Goal: Information Seeking & Learning: Learn about a topic

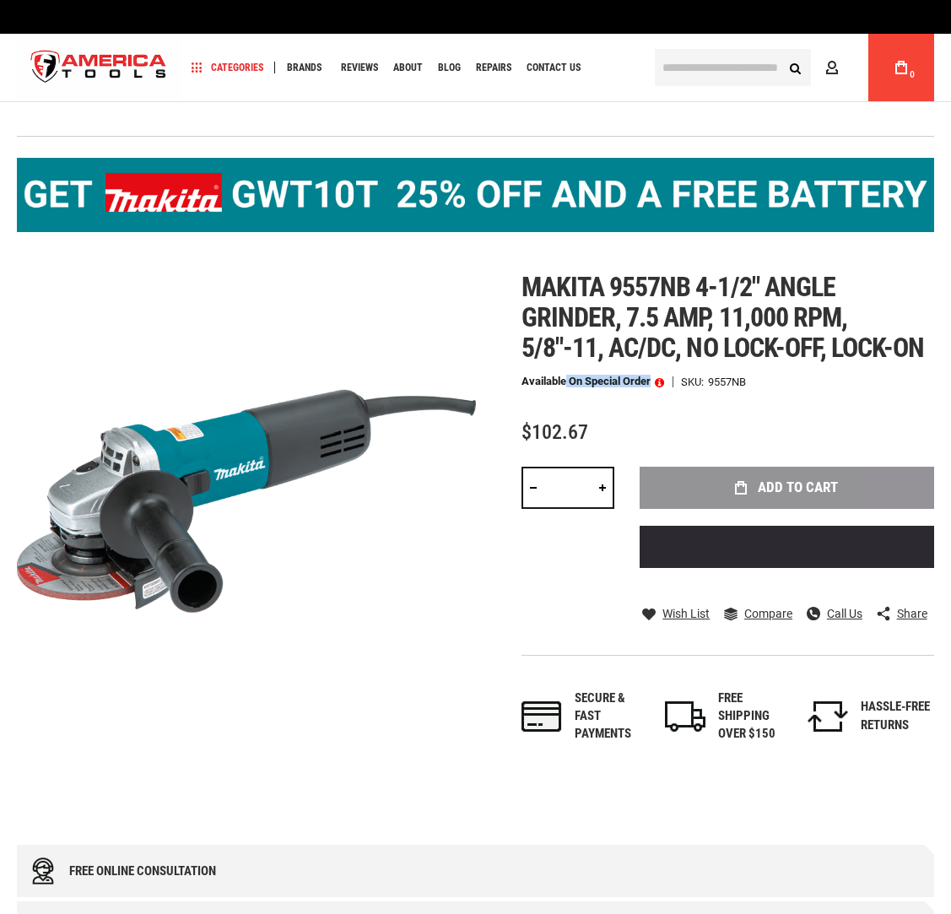
click at [656, 385] on p "Available on Special Order" at bounding box center [593, 382] width 143 height 12
click at [661, 382] on span at bounding box center [659, 382] width 9 height 12
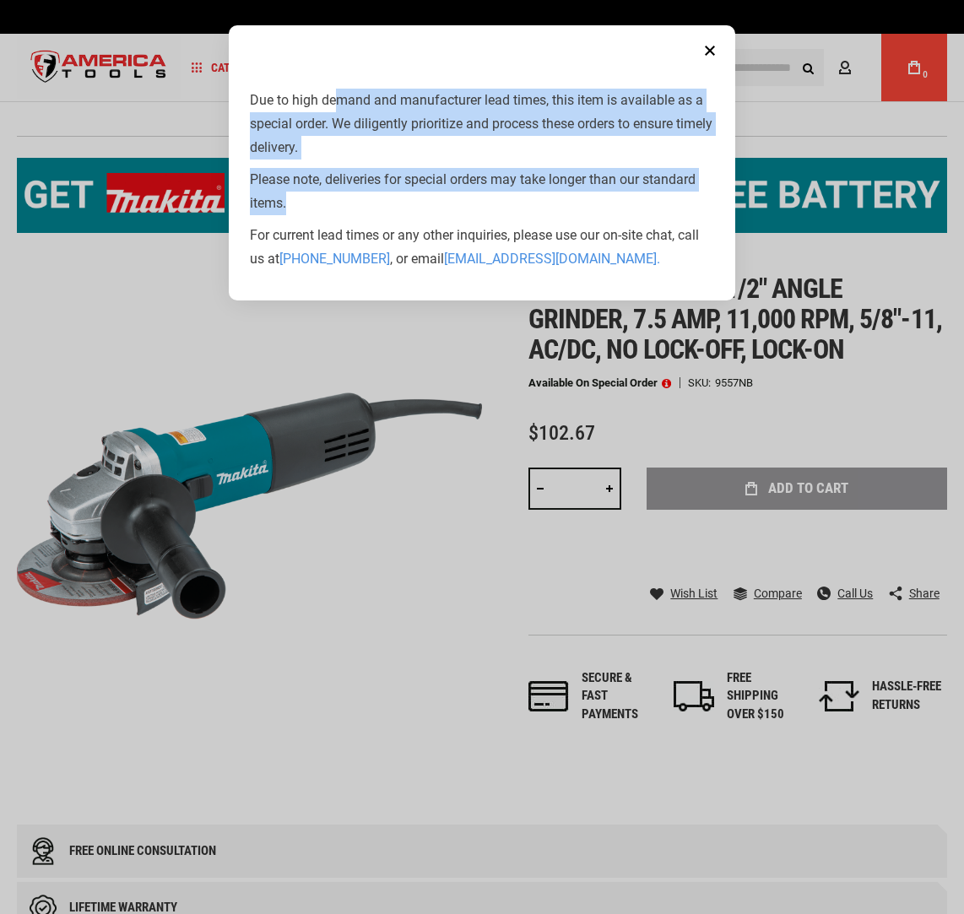
drag, startPoint x: 376, startPoint y: 96, endPoint x: 489, endPoint y: 197, distance: 150.6
click at [489, 197] on div "Due to high demand and manufacturer lead times, this item is available as a spe…" at bounding box center [482, 180] width 464 height 182
click at [425, 203] on p "Please note, deliveries for special orders may take longer than our standard it…" at bounding box center [482, 191] width 464 height 47
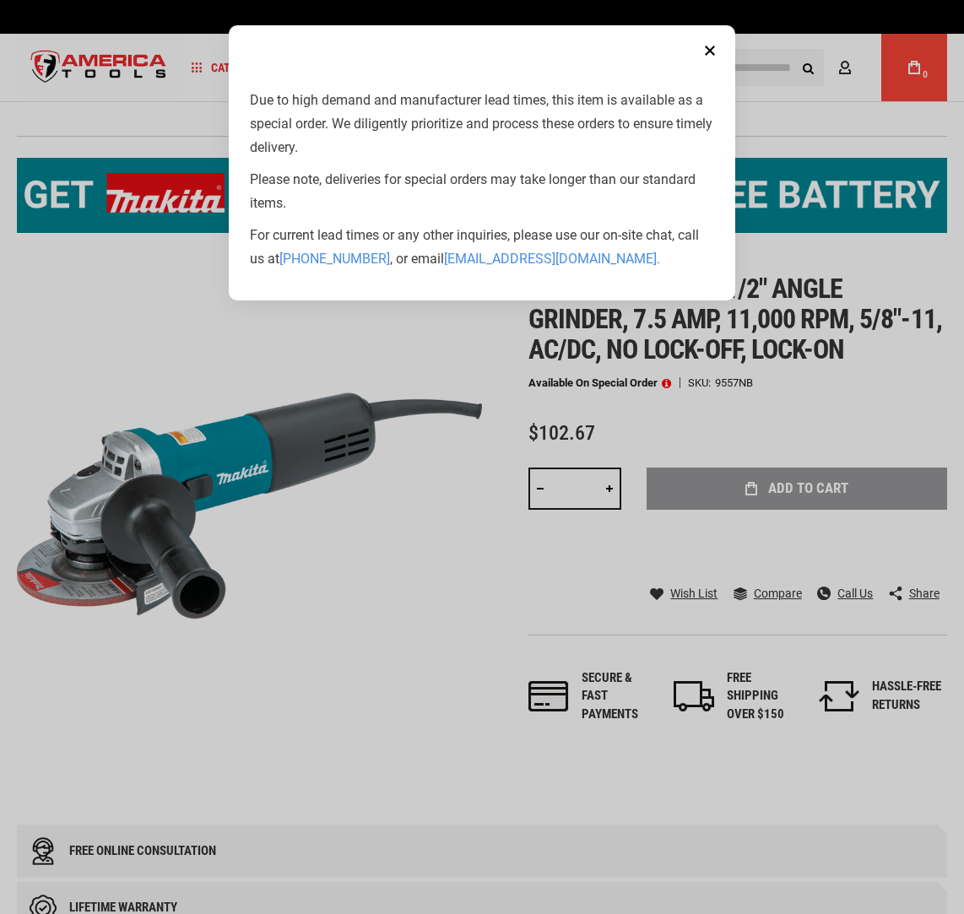
click at [710, 48] on button "Close" at bounding box center [710, 51] width 34 height 34
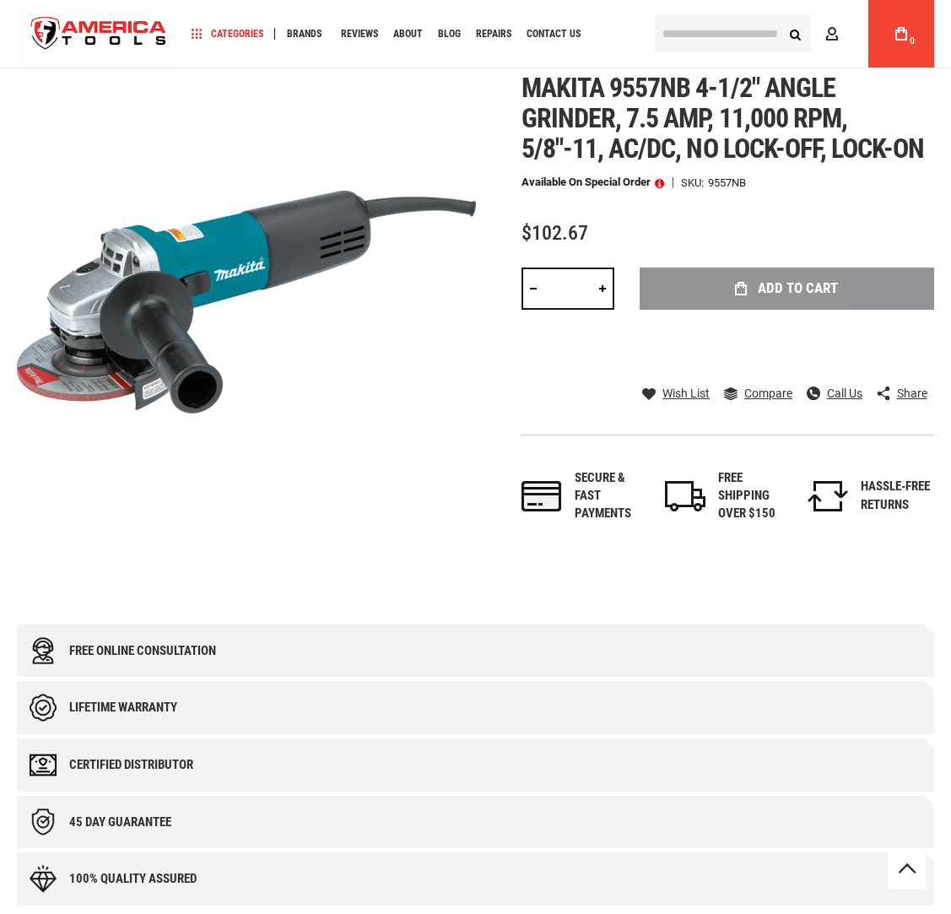
scroll to position [253, 0]
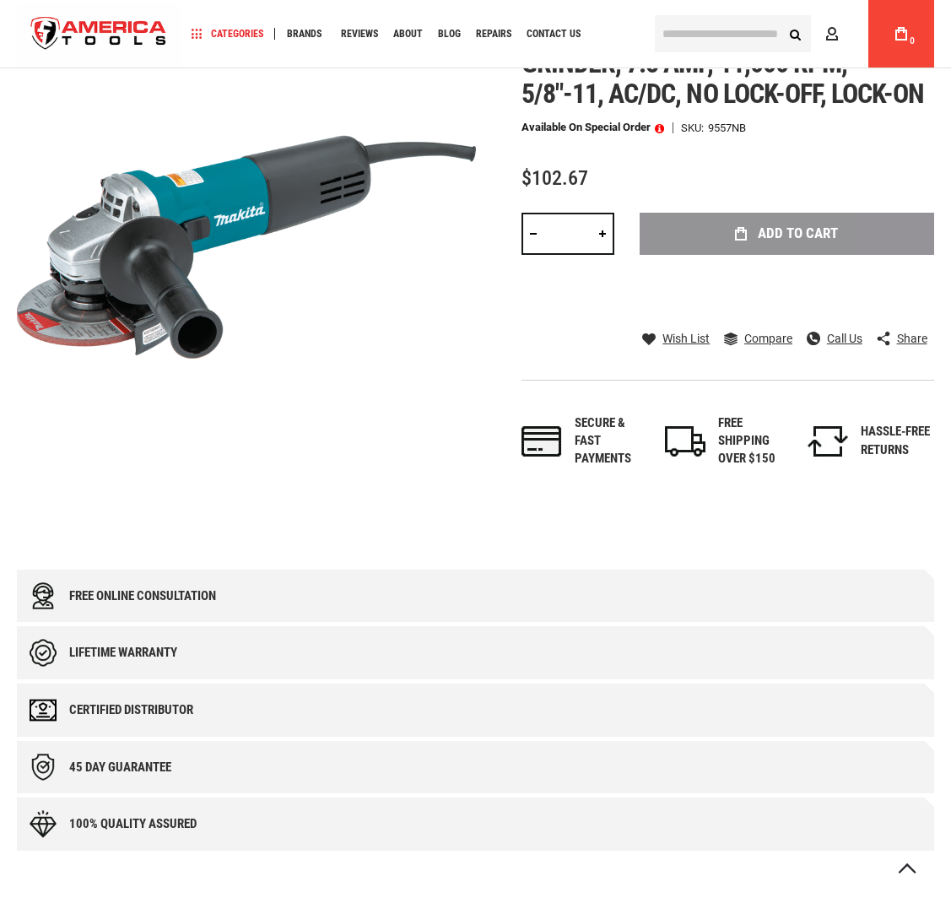
click at [275, 276] on img at bounding box center [246, 247] width 459 height 459
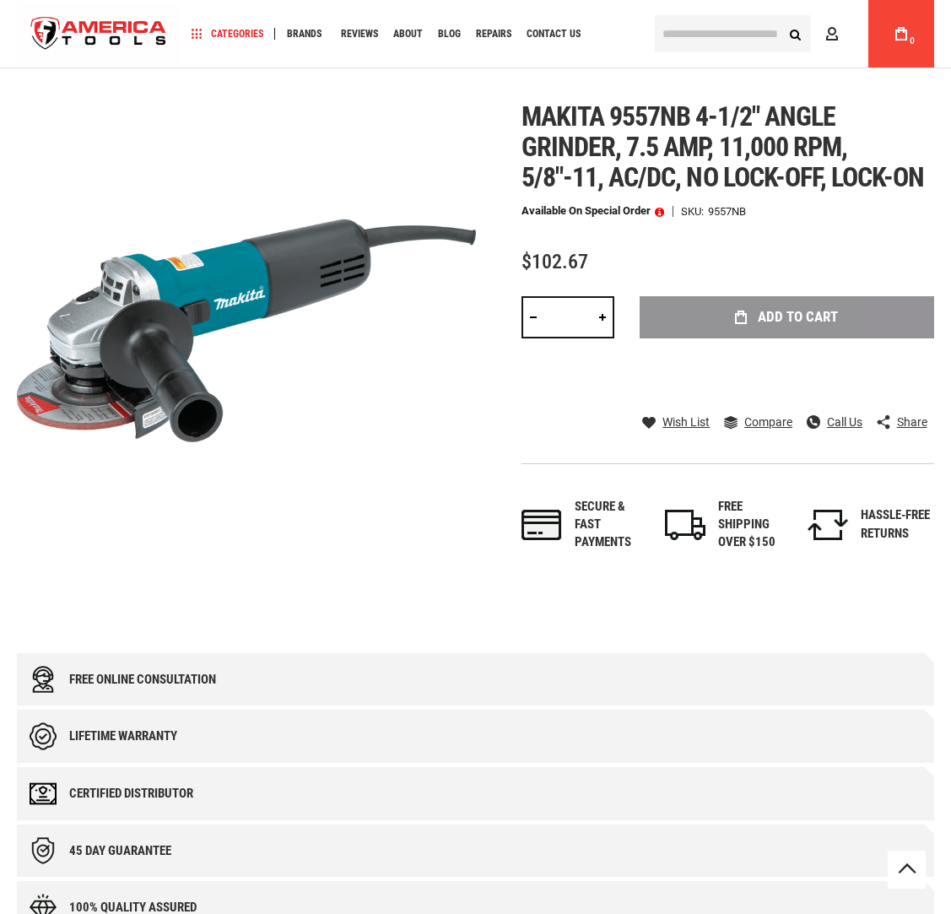
scroll to position [0, 0]
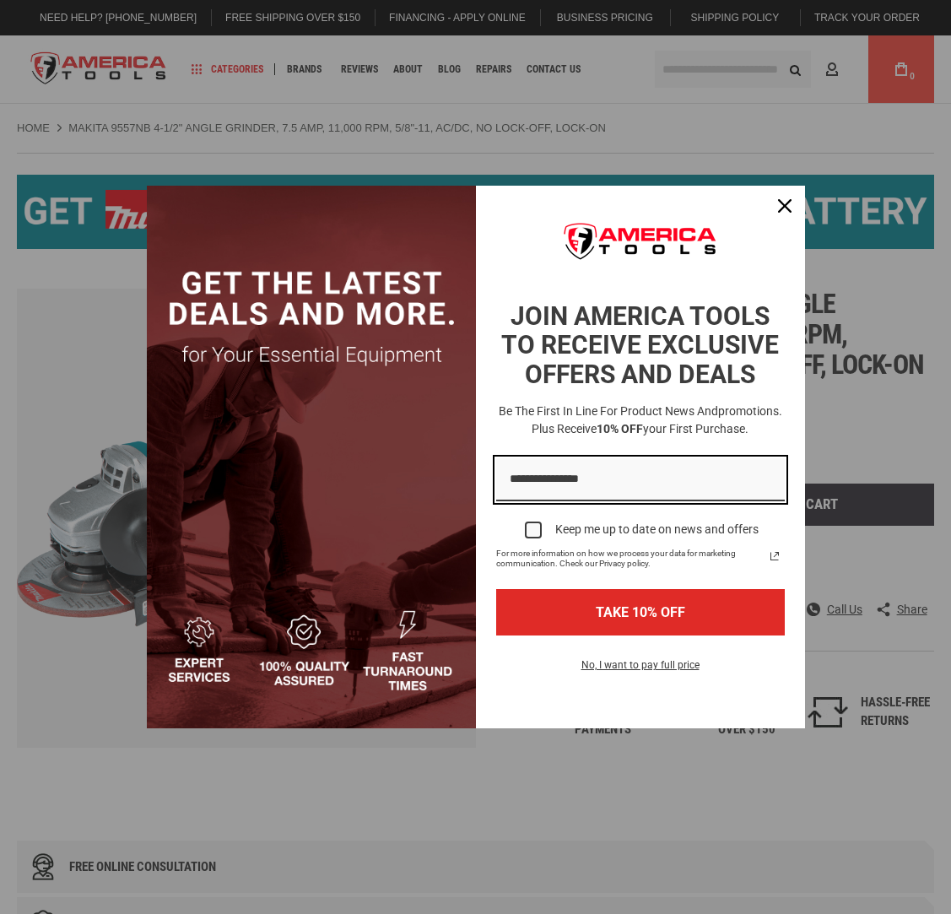
click at [587, 484] on input "Email field" at bounding box center [640, 479] width 289 height 43
click at [600, 484] on input "Email field" at bounding box center [640, 479] width 289 height 43
type input "*"
paste input "**********"
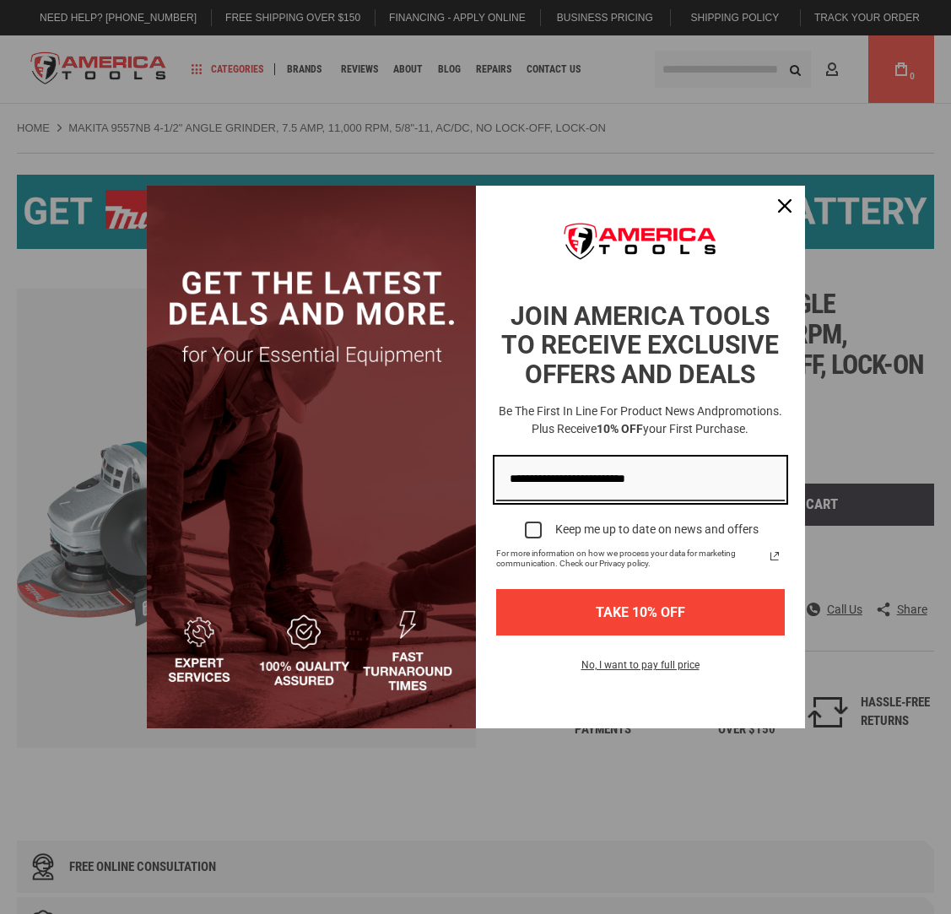
type input "**********"
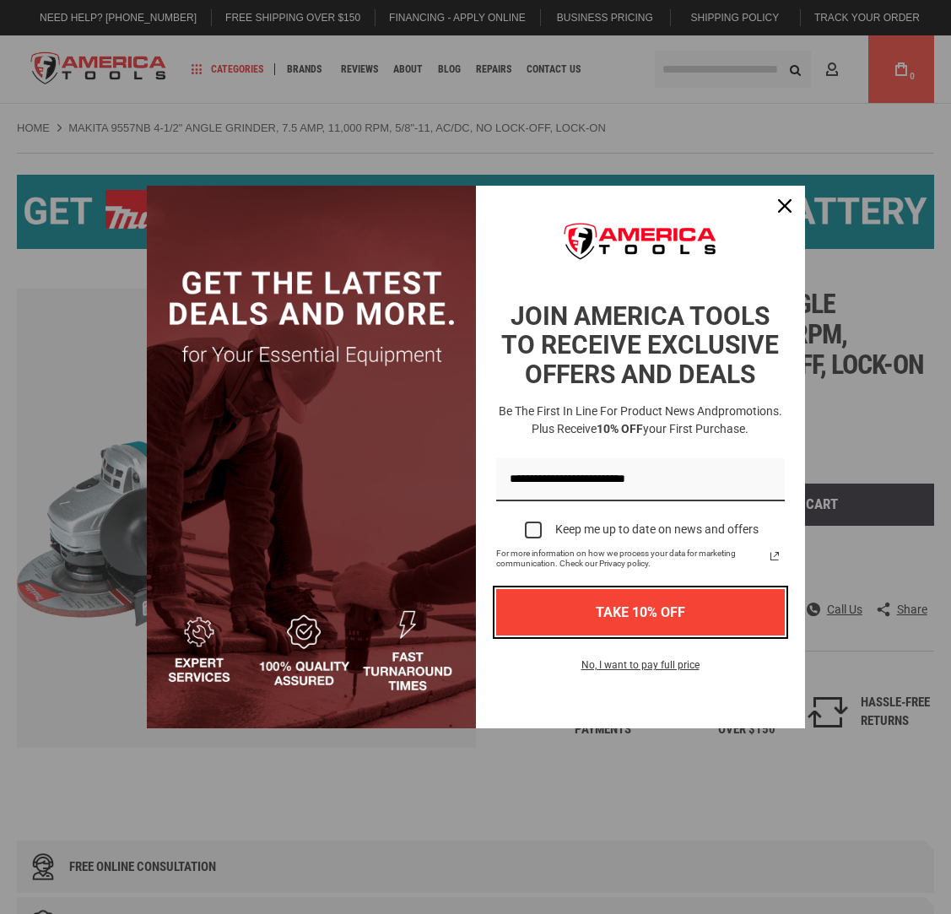
click at [691, 609] on button "TAKE 10% OFF" at bounding box center [640, 612] width 289 height 46
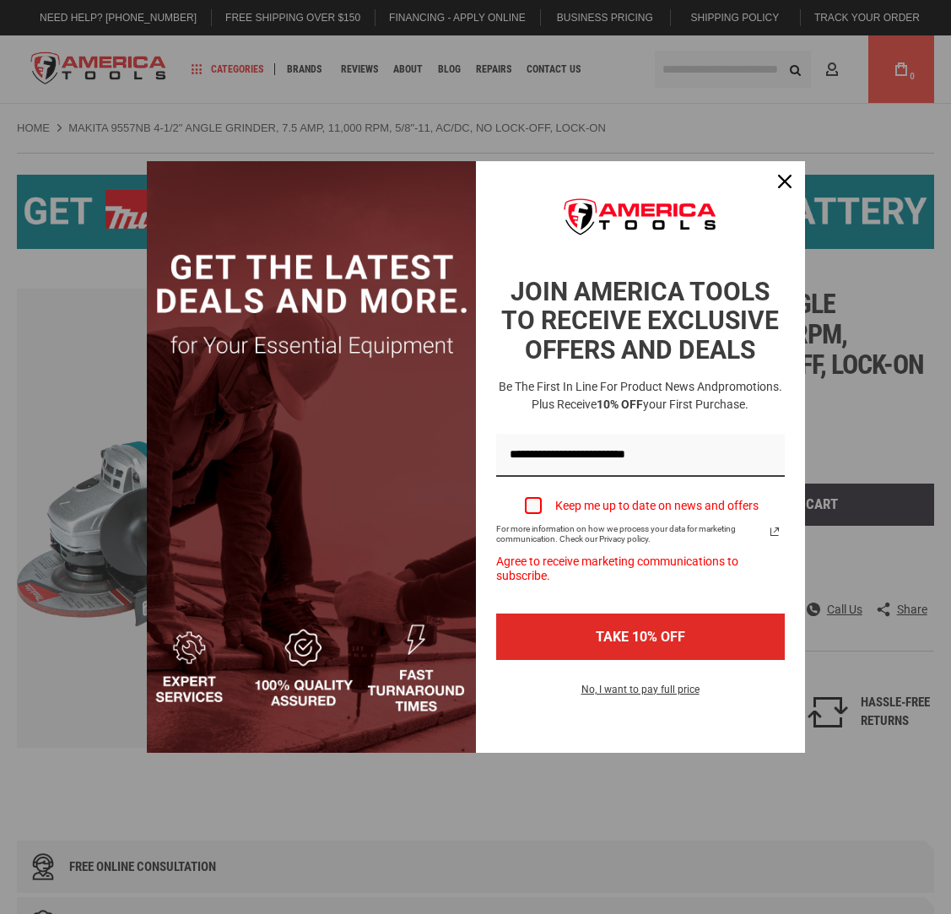
click at [534, 501] on div "Marketing offer form" at bounding box center [533, 505] width 17 height 17
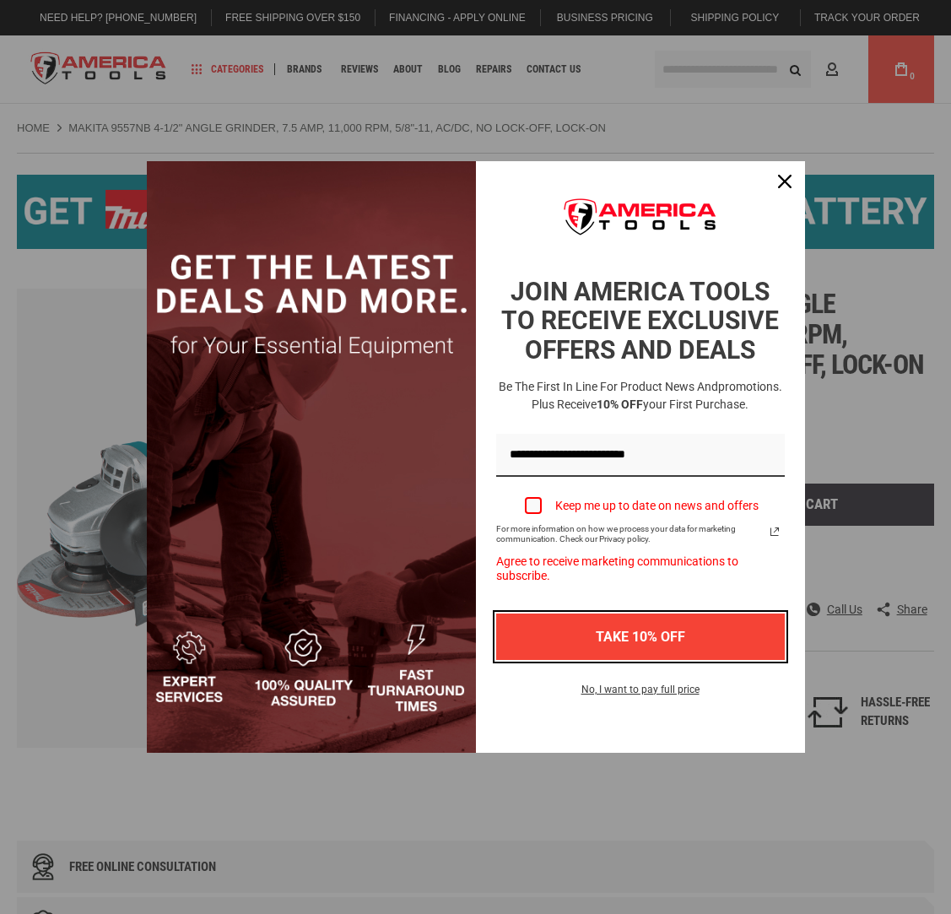
click at [648, 634] on button "TAKE 10% OFF" at bounding box center [640, 637] width 289 height 46
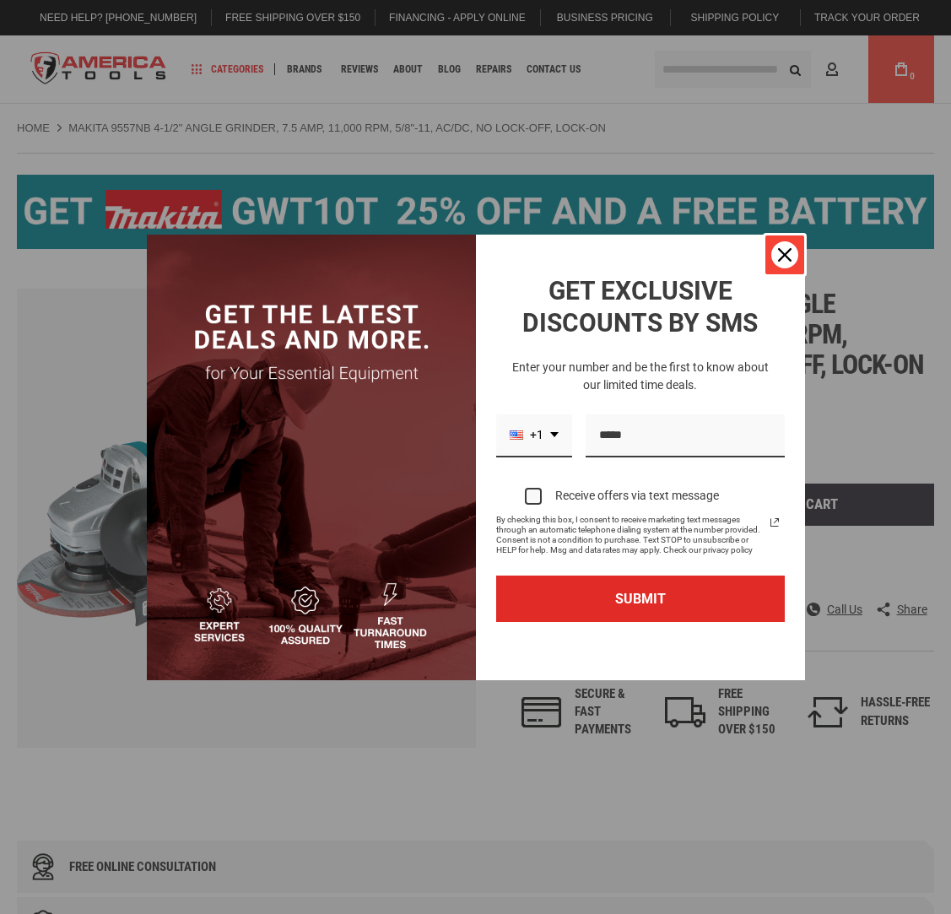
click at [785, 249] on icon "close icon" at bounding box center [785, 255] width 14 height 14
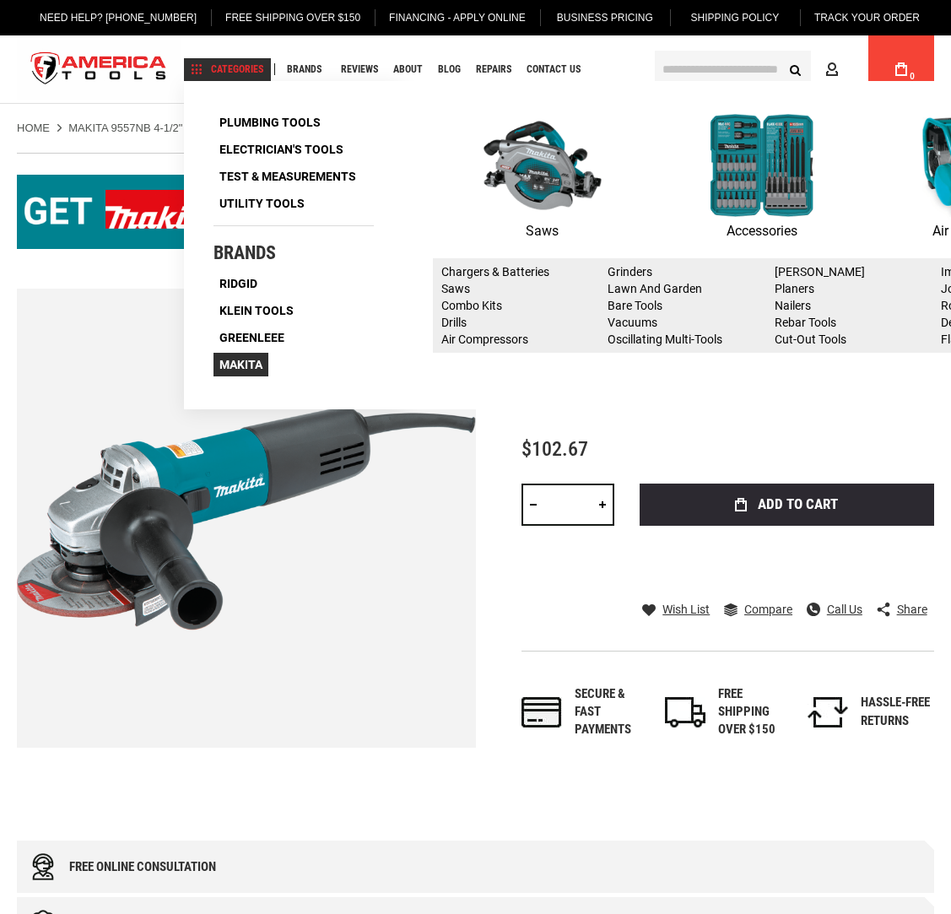
click at [248, 361] on span "Makita" at bounding box center [240, 365] width 43 height 12
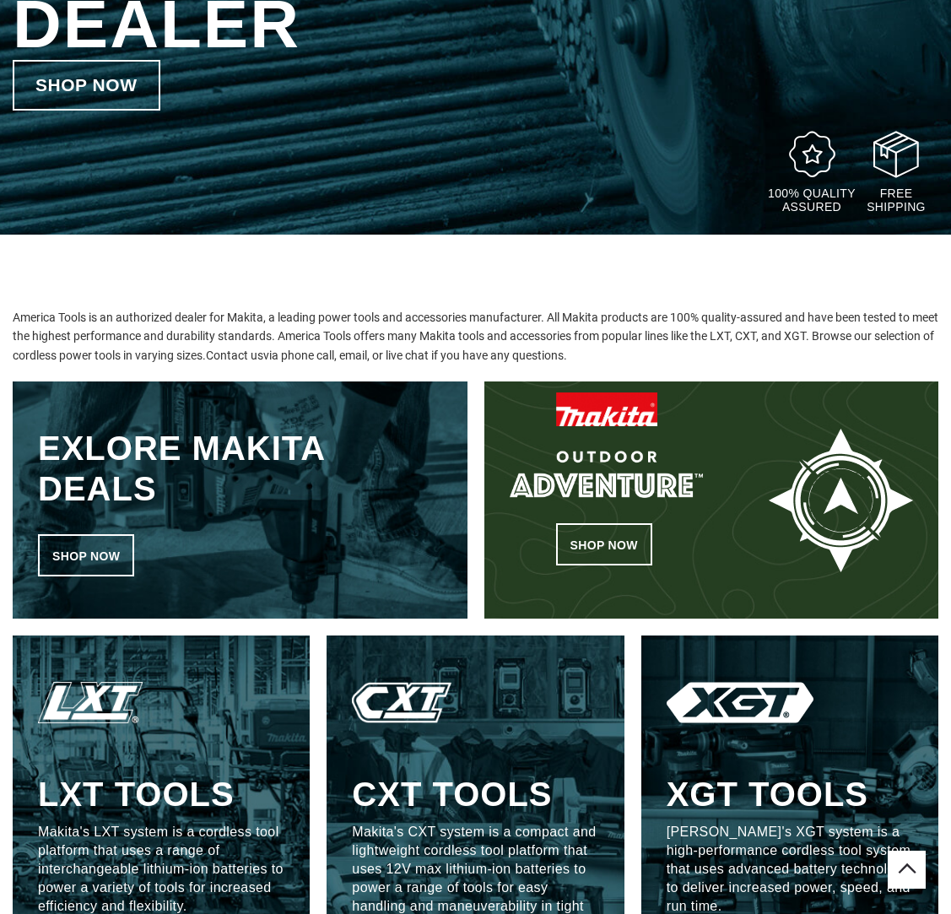
scroll to position [338, 0]
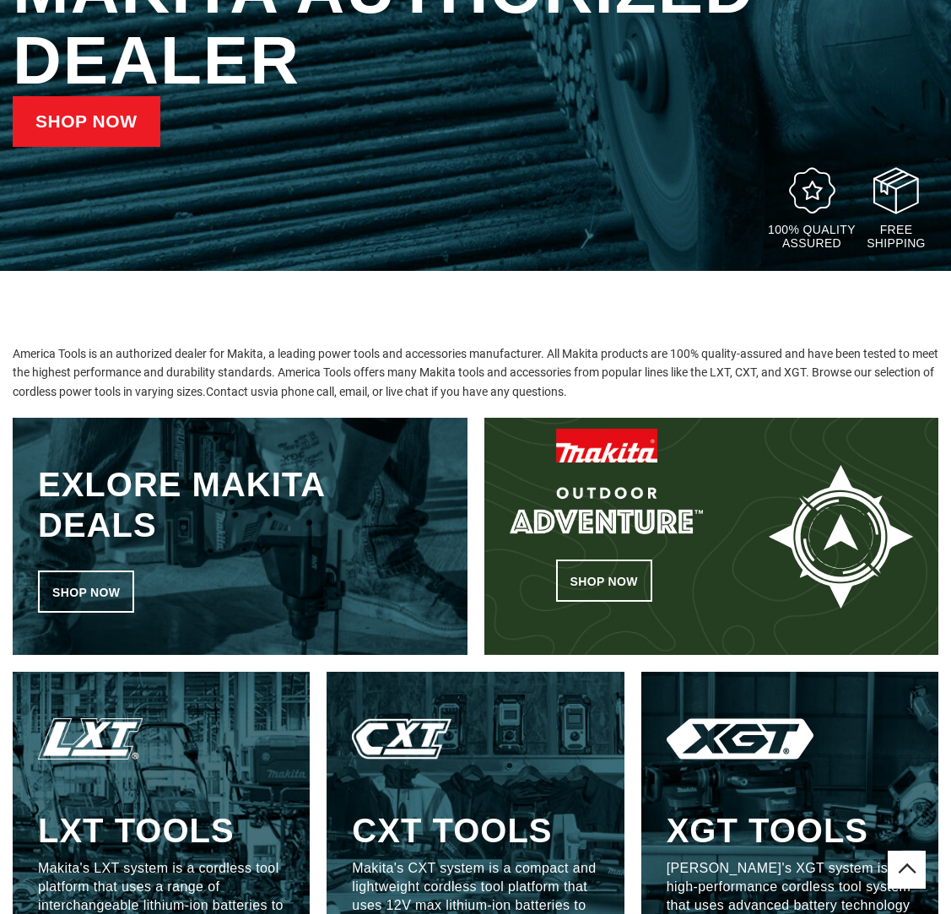
click at [95, 117] on link "Shop now" at bounding box center [87, 121] width 148 height 51
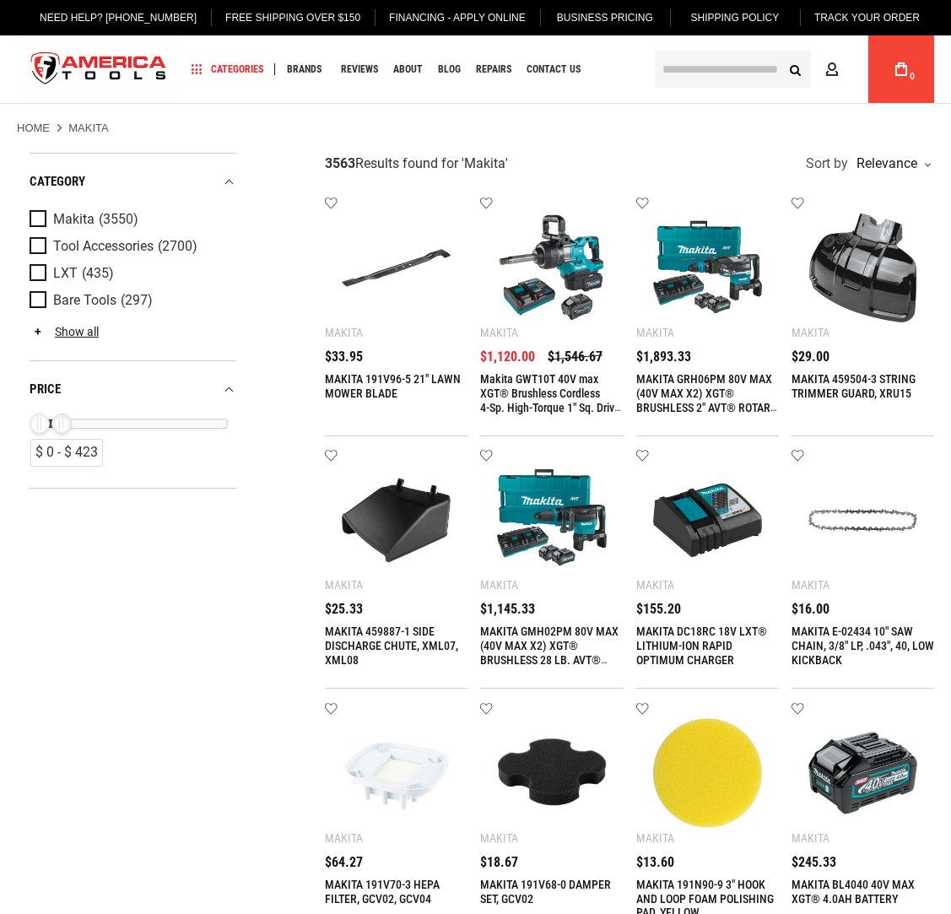
drag, startPoint x: 226, startPoint y: 421, endPoint x: 65, endPoint y: 433, distance: 161.7
click at [65, 433] on div "$ 423" at bounding box center [61, 424] width 20 height 20
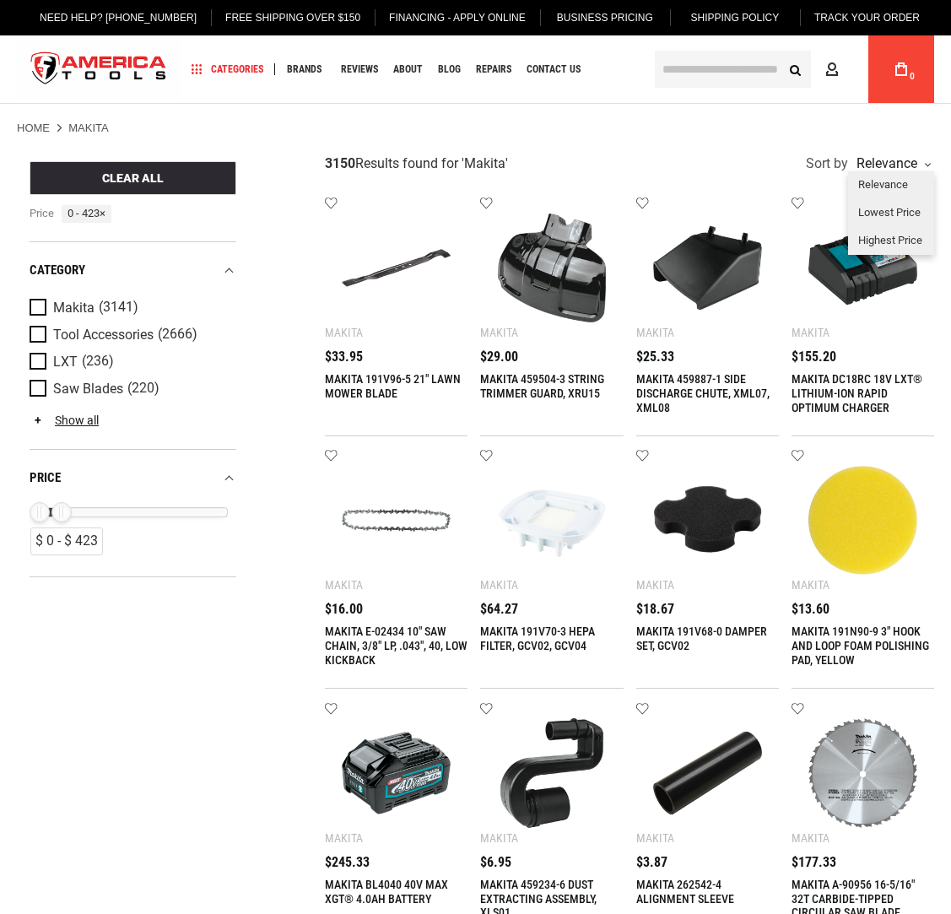
click at [900, 165] on div "Relevance" at bounding box center [892, 164] width 78 height 14
click at [891, 241] on div "Highest Price" at bounding box center [891, 241] width 86 height 28
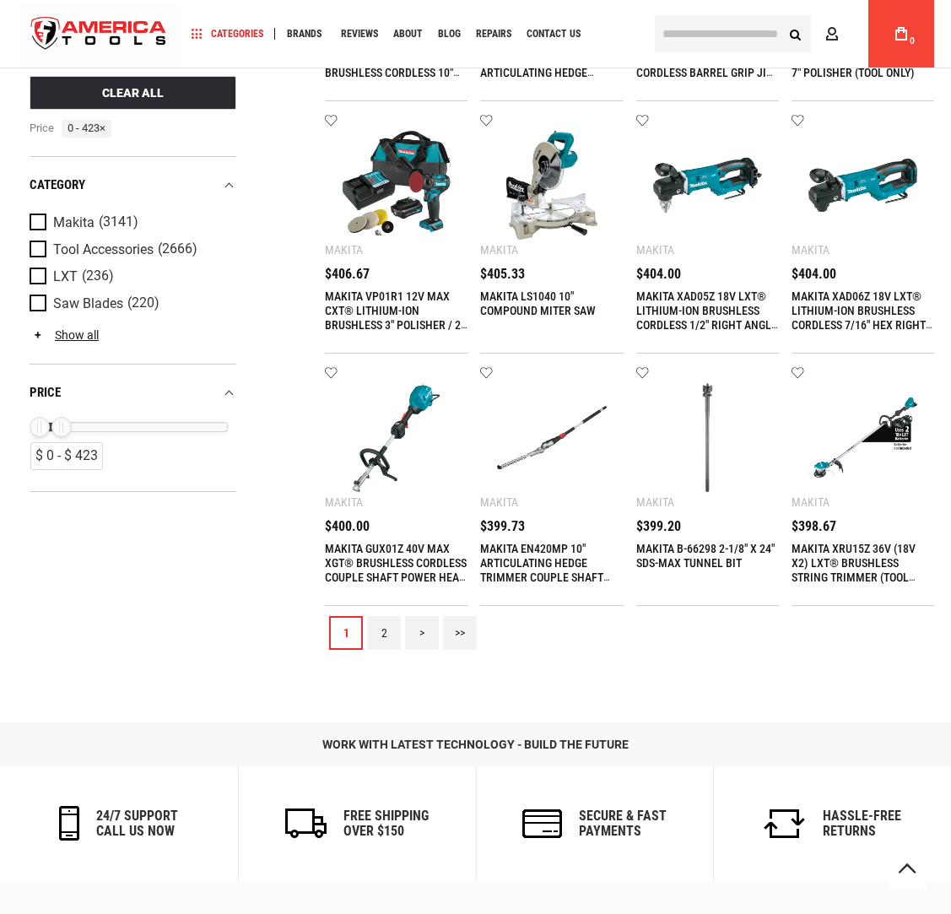
scroll to position [1097, 0]
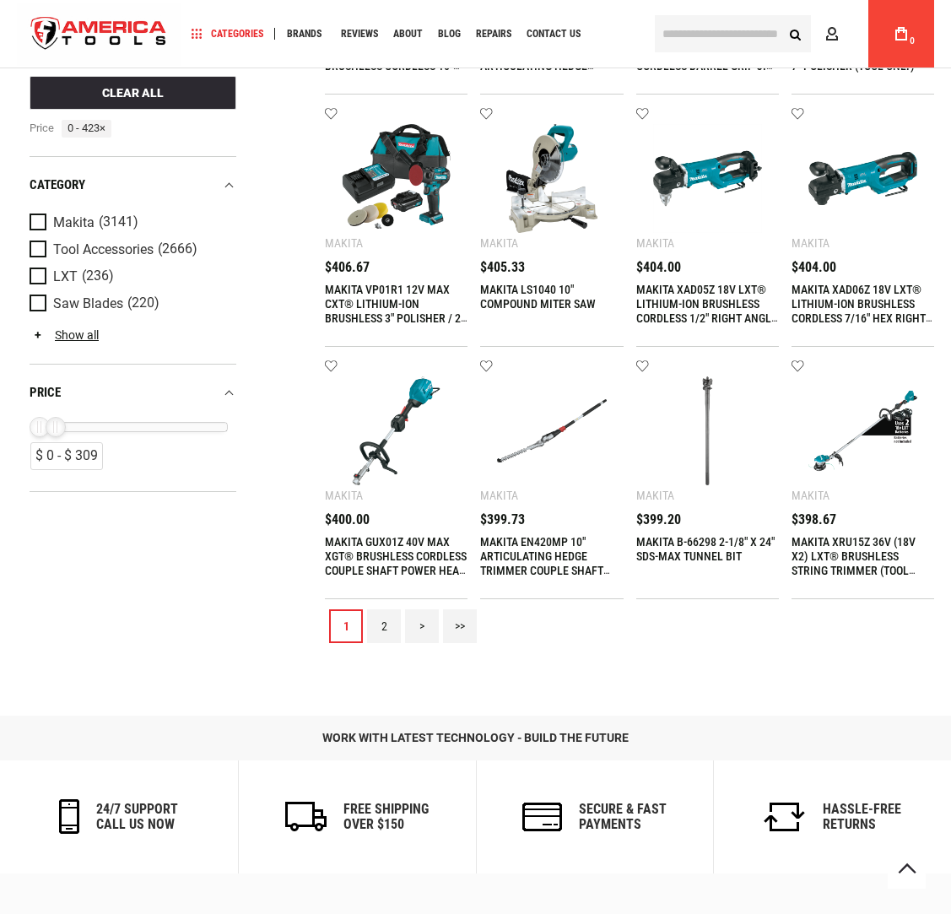
click at [54, 433] on div "$ 309" at bounding box center [56, 427] width 20 height 20
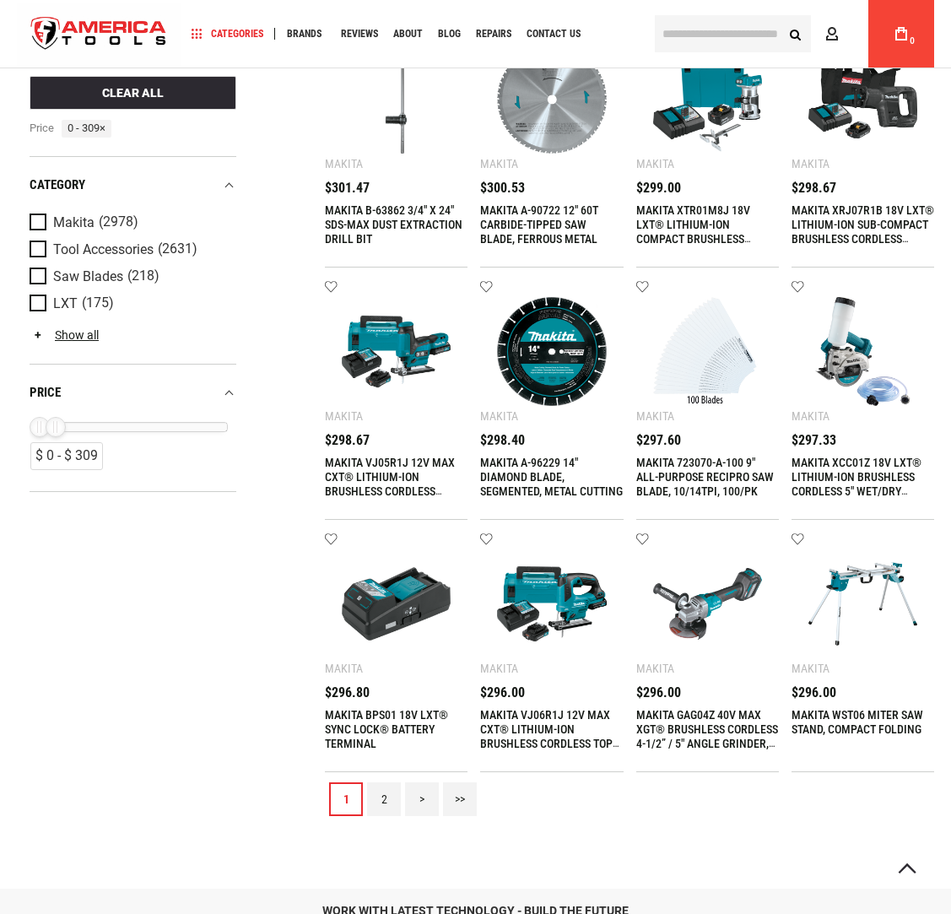
scroll to position [929, 0]
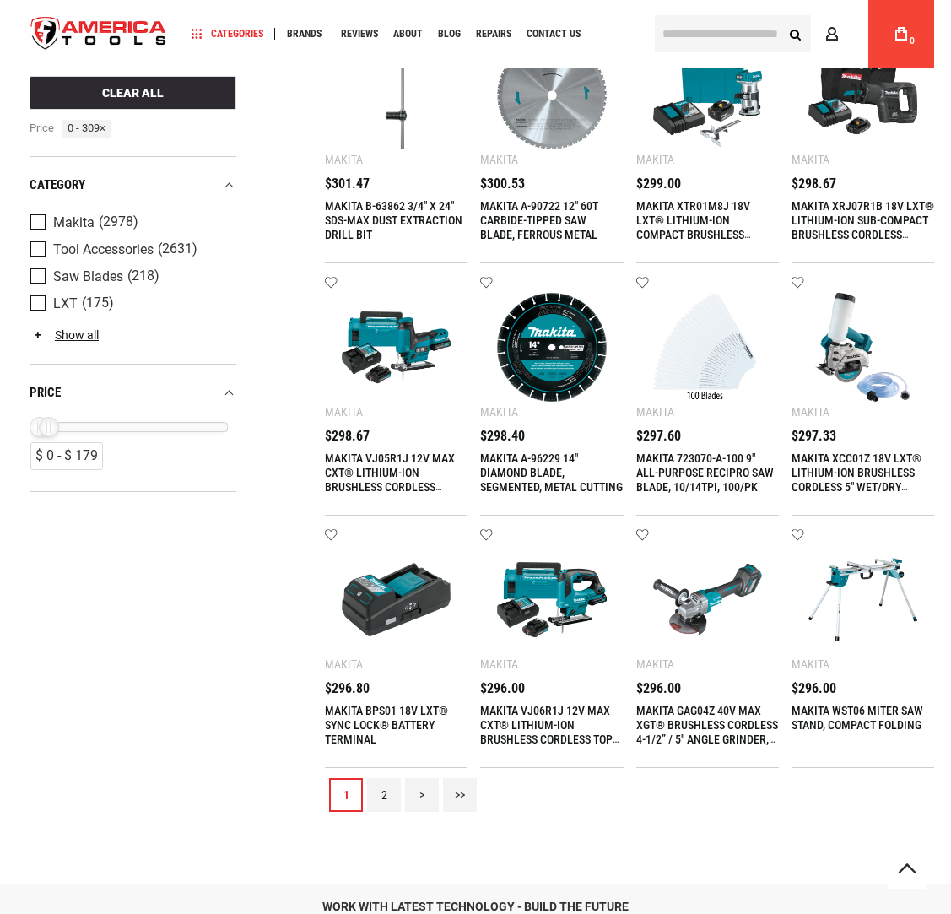
click at [48, 431] on div "$ 179" at bounding box center [49, 427] width 20 height 20
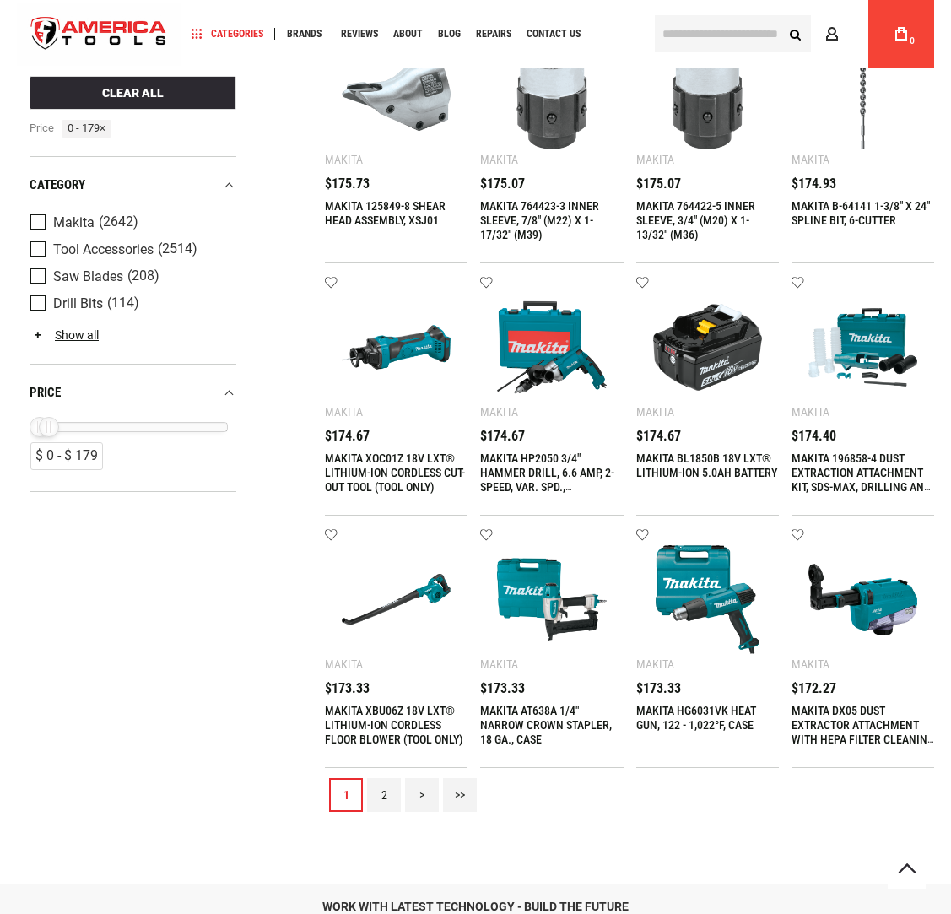
click at [541, 363] on img at bounding box center [551, 347] width 109 height 109
